Goal: Find specific page/section: Find specific page/section

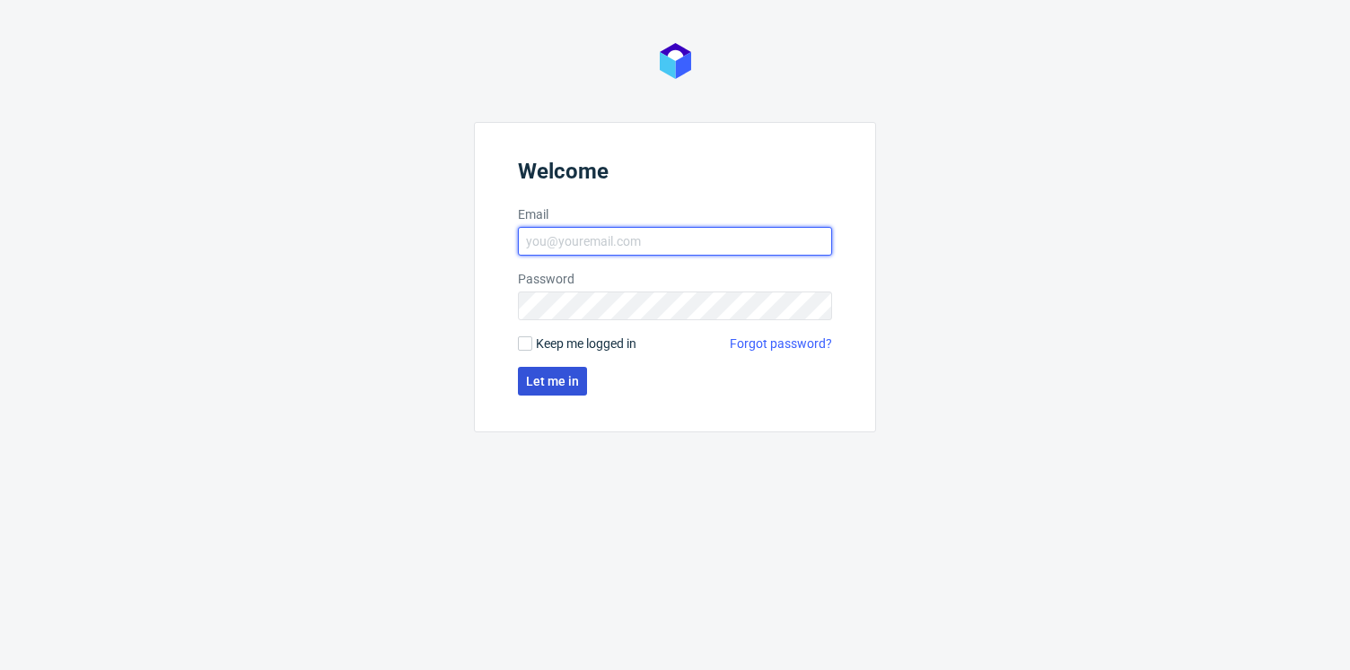
type input "bartosz.stoinski@packhelp.com"
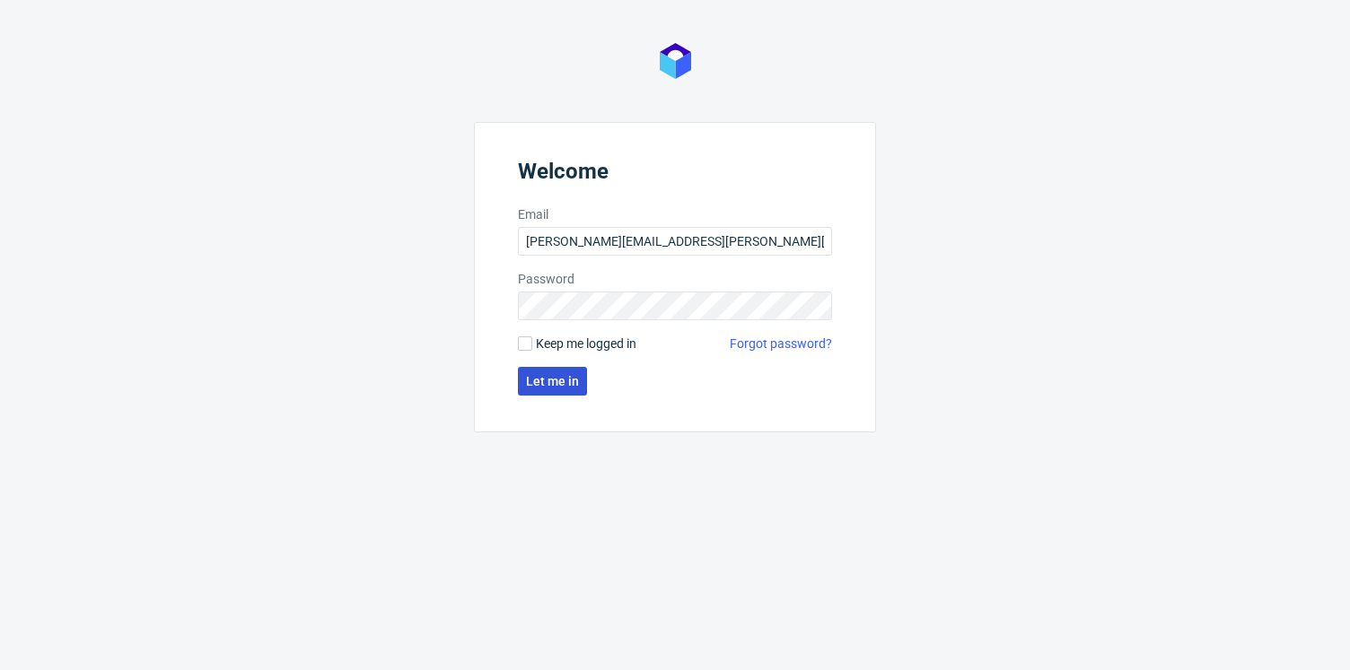
click at [556, 391] on button "Let me in" at bounding box center [552, 381] width 69 height 29
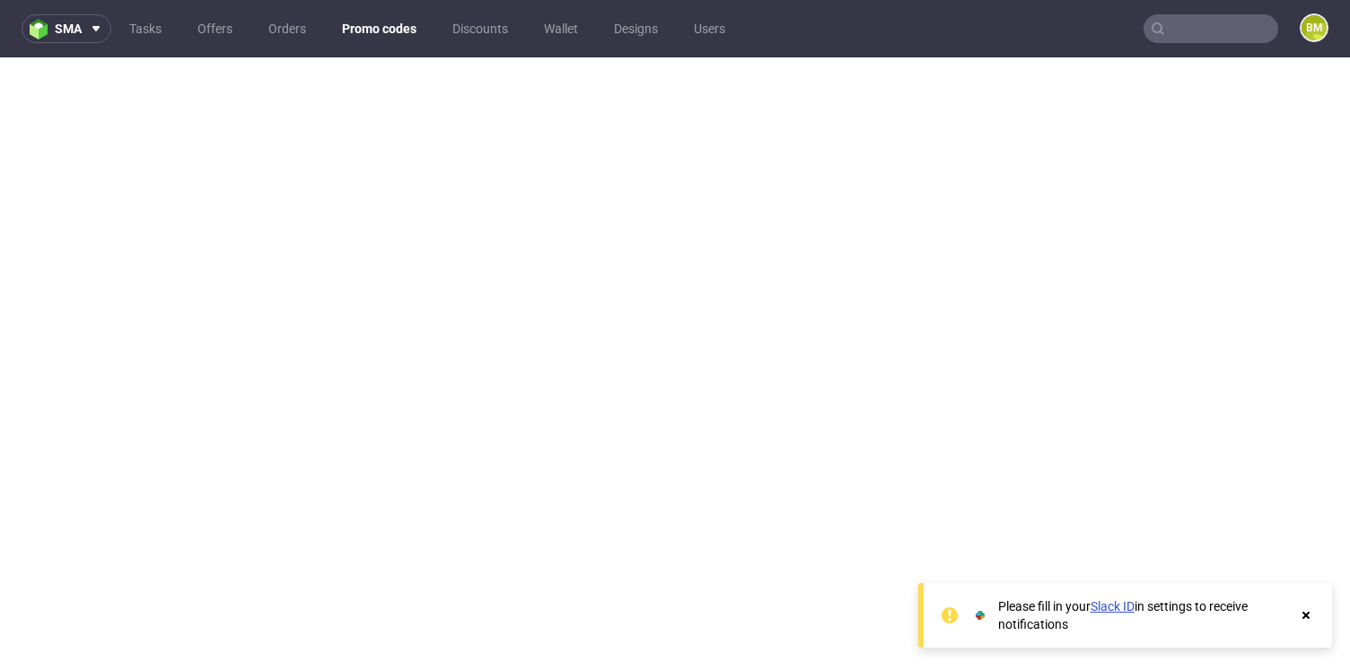
click at [1311, 615] on icon at bounding box center [1306, 616] width 16 height 14
click at [1310, 622] on icon at bounding box center [1306, 616] width 16 height 14
